Goal: Information Seeking & Learning: Learn about a topic

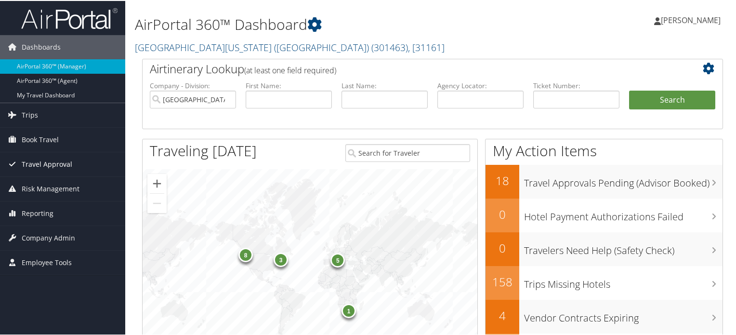
click at [50, 163] on span "Travel Approval" at bounding box center [47, 163] width 51 height 24
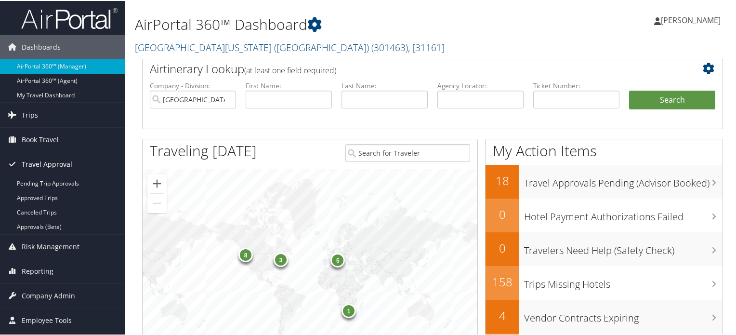
click at [60, 160] on span "Travel Approval" at bounding box center [47, 163] width 51 height 24
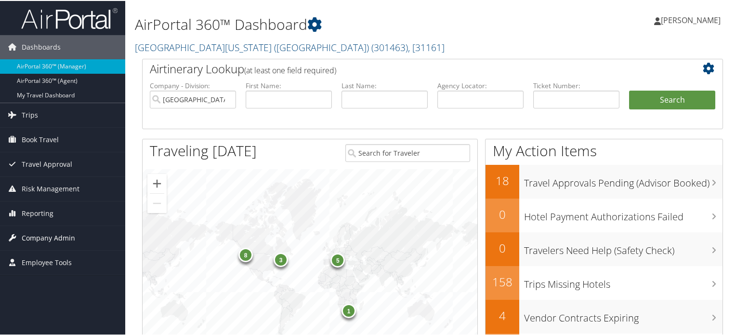
click at [54, 237] on span "Company Admin" at bounding box center [48, 237] width 53 height 24
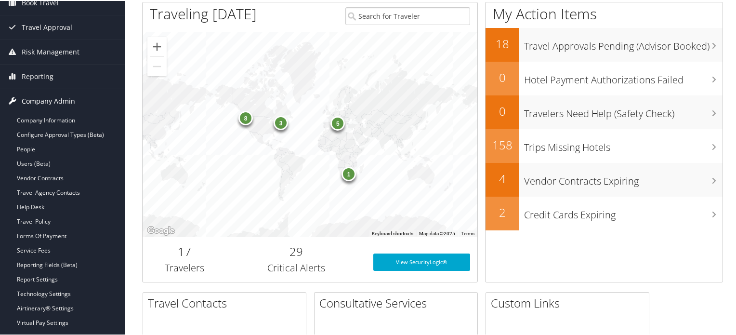
scroll to position [145, 0]
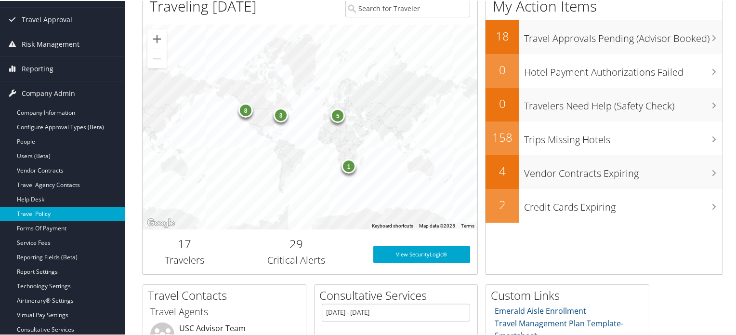
click at [46, 215] on link "Travel Policy" at bounding box center [62, 213] width 125 height 14
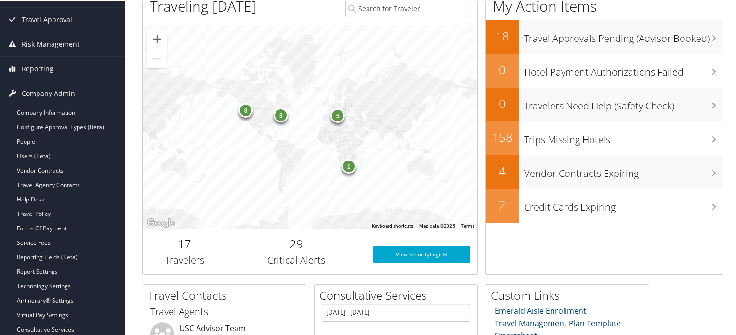
scroll to position [118, 0]
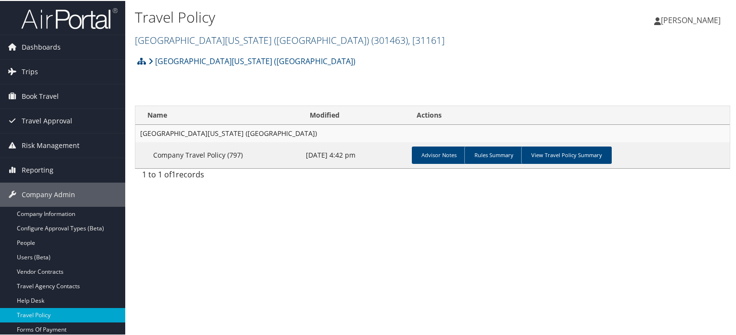
click at [408, 40] on span ", [ 31161 ]" at bounding box center [426, 39] width 37 height 13
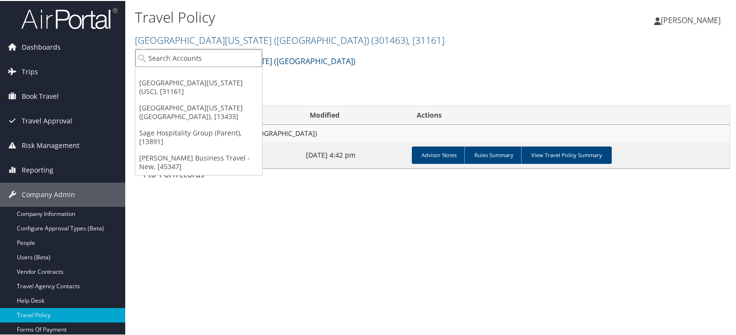
click at [192, 58] on input "search" at bounding box center [198, 57] width 127 height 18
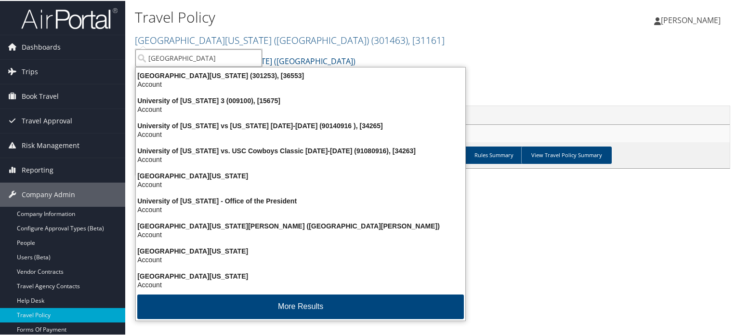
type input "university of washin"
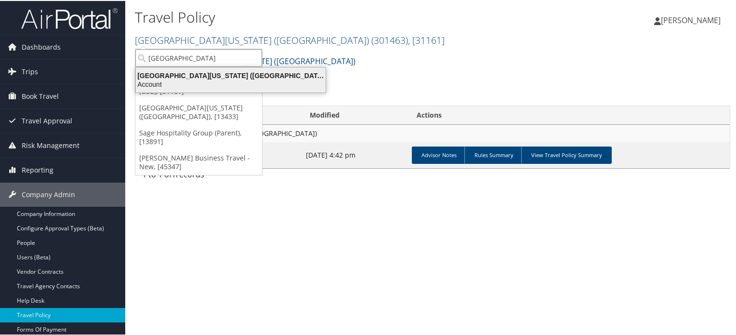
click at [221, 80] on div "Account" at bounding box center [230, 83] width 201 height 9
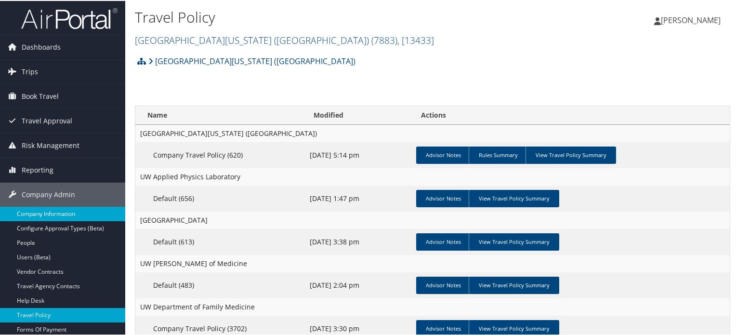
click at [71, 214] on link "Company Information" at bounding box center [62, 213] width 125 height 14
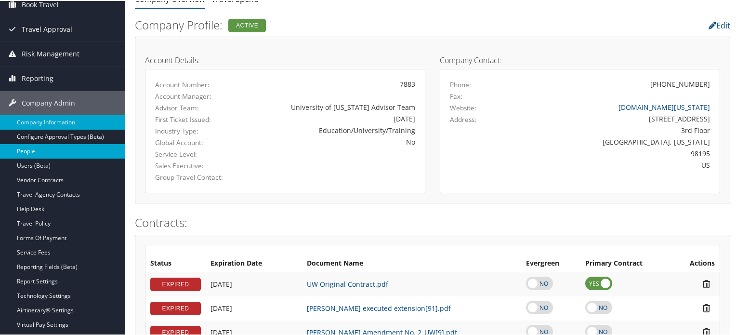
scroll to position [96, 0]
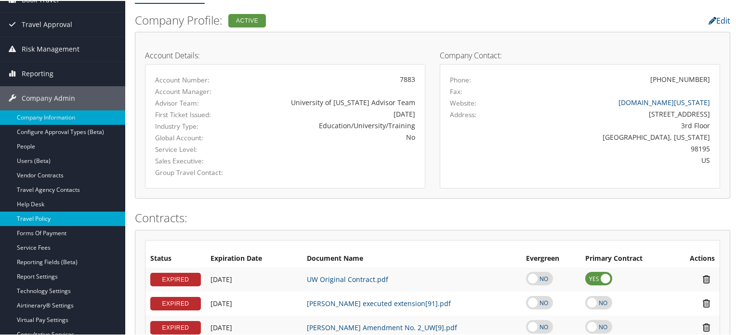
click at [42, 221] on link "Travel Policy" at bounding box center [62, 218] width 125 height 14
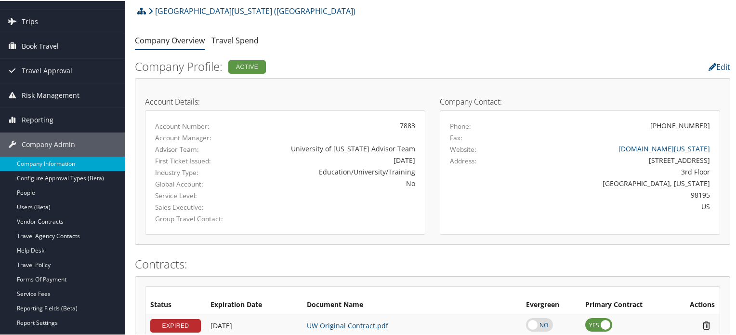
scroll to position [0, 0]
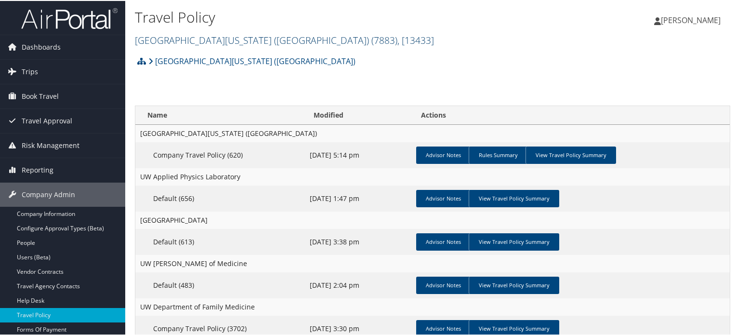
click at [398, 38] on span ", [ 13433 ]" at bounding box center [416, 39] width 37 height 13
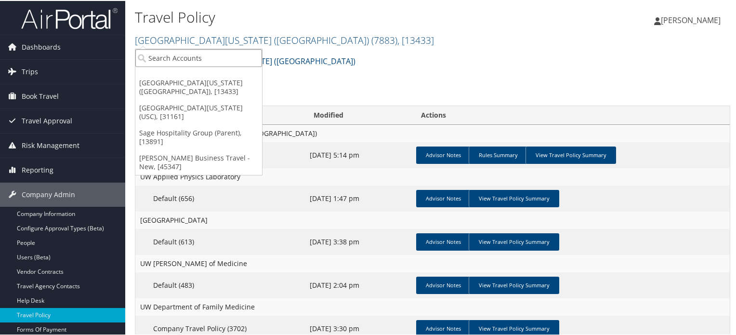
click at [168, 57] on input "search" at bounding box center [198, 57] width 127 height 18
click at [201, 61] on input "search" at bounding box center [198, 57] width 127 height 18
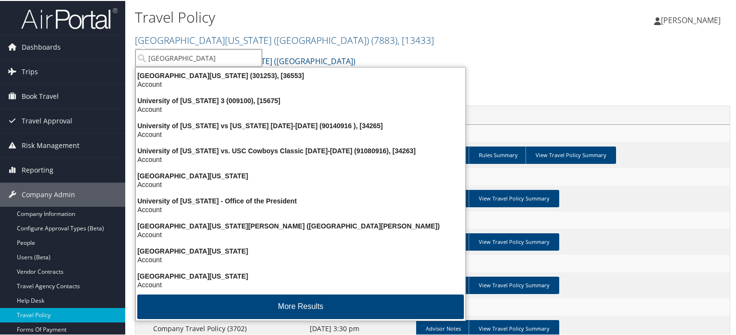
type input "university of souther"
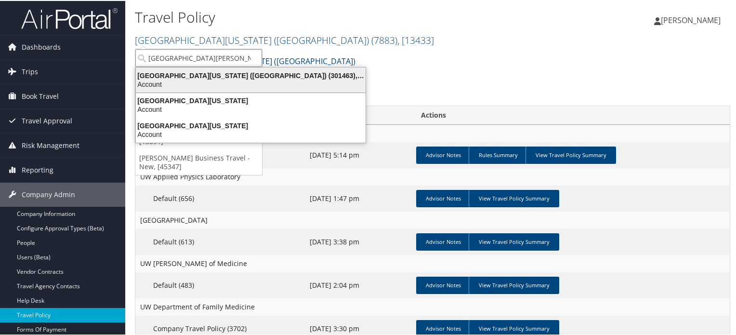
click at [247, 76] on div "University of Southern California (USC) (301463), [31161]" at bounding box center [250, 74] width 241 height 9
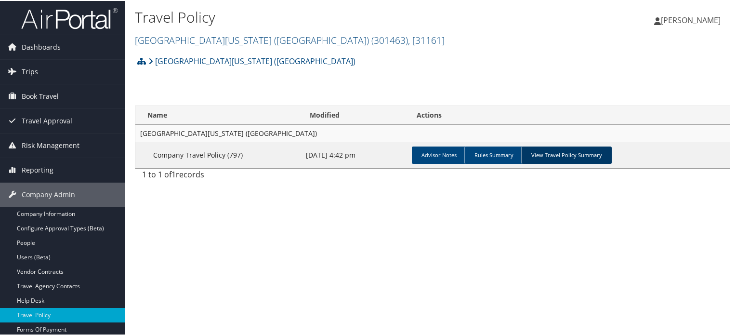
click at [553, 156] on link "View Travel Policy Summary" at bounding box center [566, 154] width 91 height 17
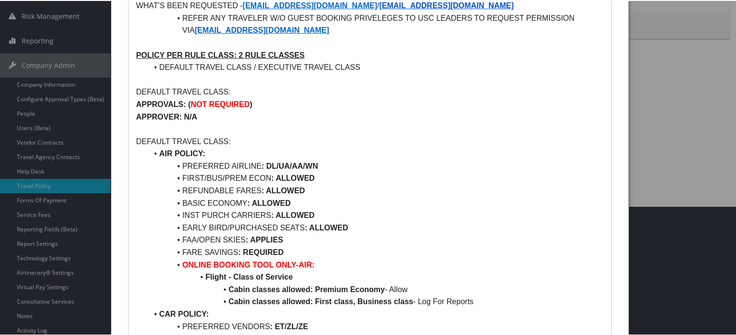
scroll to position [193, 0]
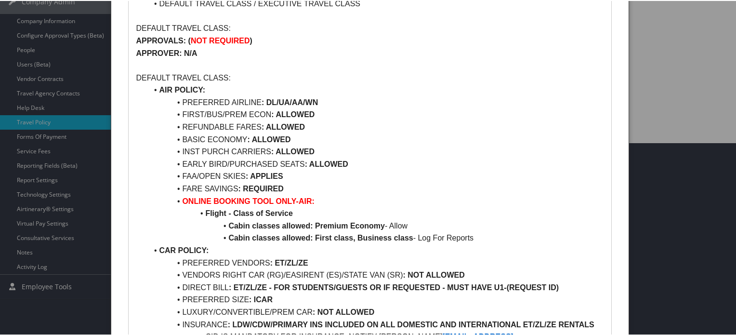
drag, startPoint x: 321, startPoint y: 116, endPoint x: 182, endPoint y: 102, distance: 140.4
click at [382, 132] on li "REFUNDABLE FARES : ALLOWED" at bounding box center [375, 126] width 456 height 13
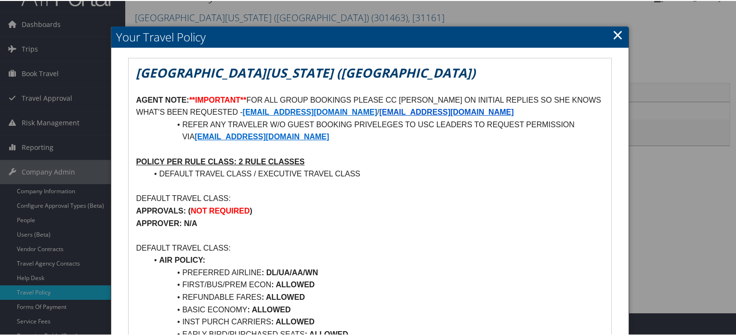
scroll to position [0, 0]
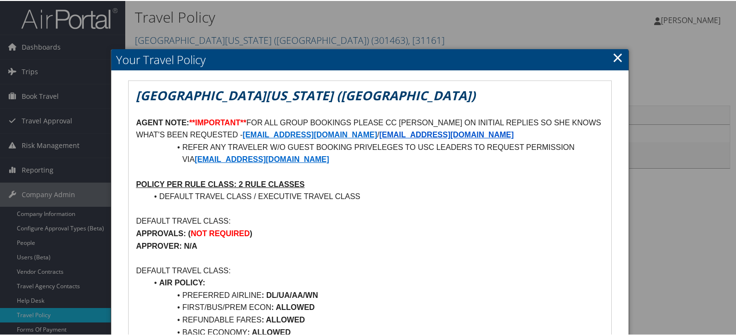
click at [612, 62] on link "×" at bounding box center [617, 56] width 11 height 19
